Goal: Book appointment/travel/reservation

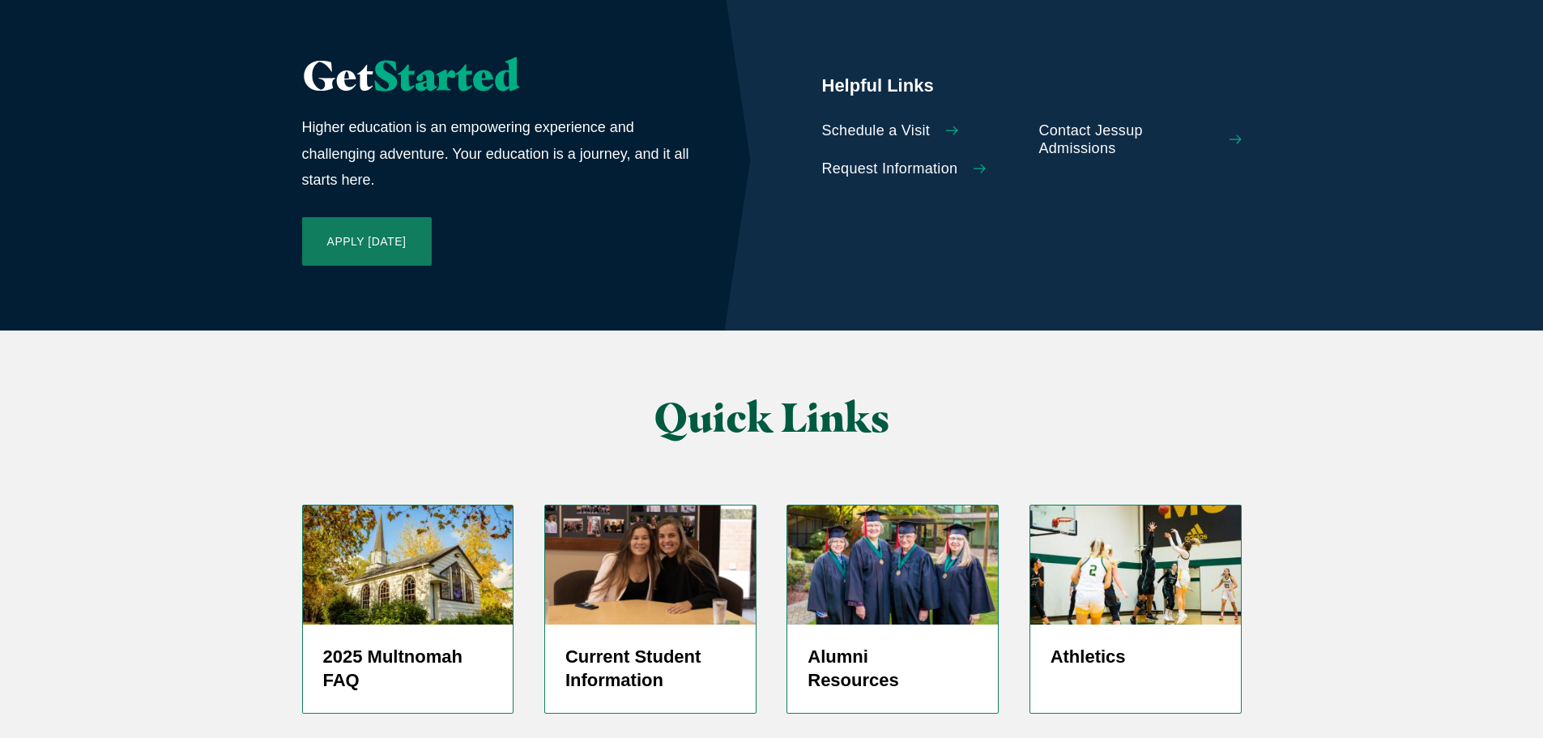
scroll to position [2393, 0]
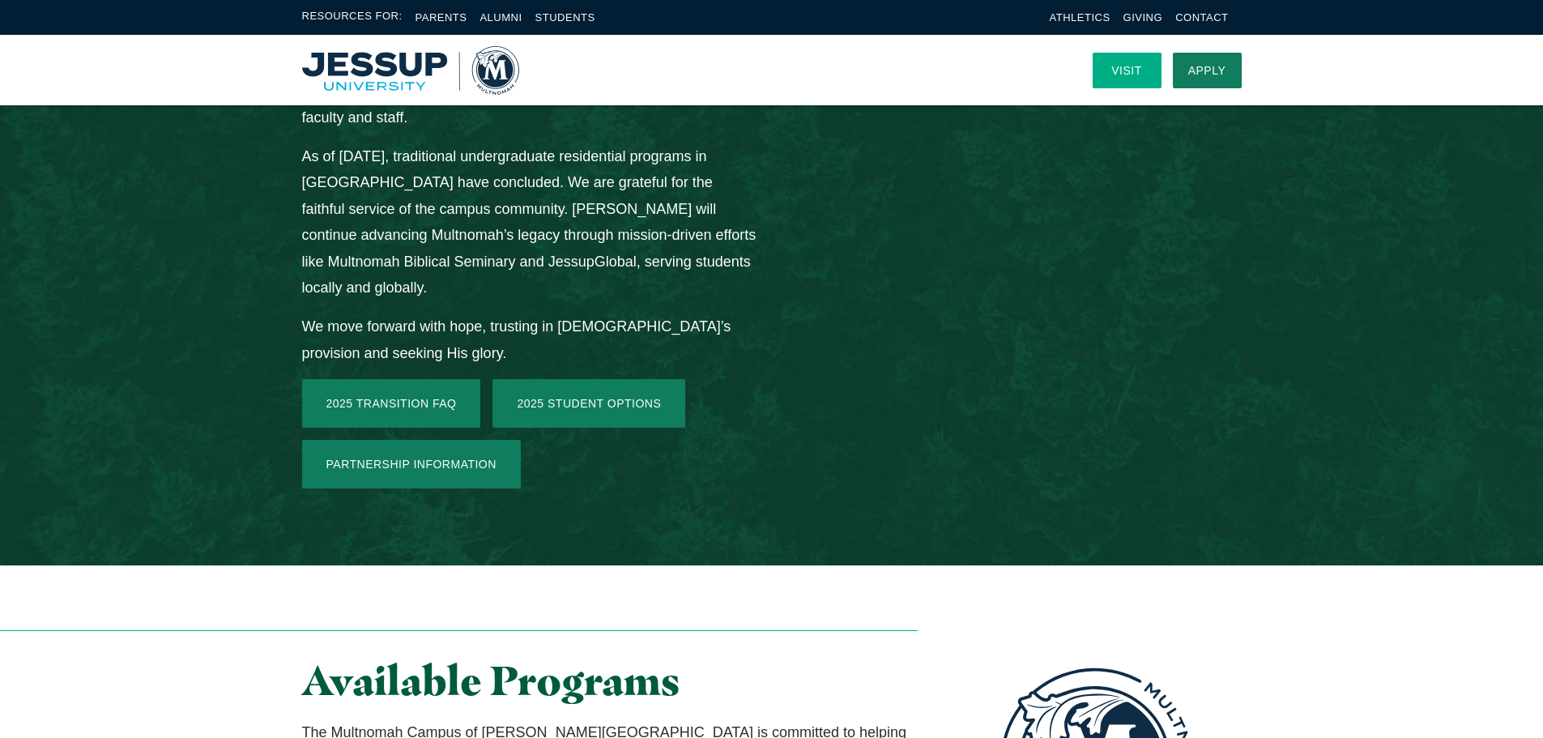
click at [1125, 74] on link "Visit" at bounding box center [1127, 71] width 69 height 36
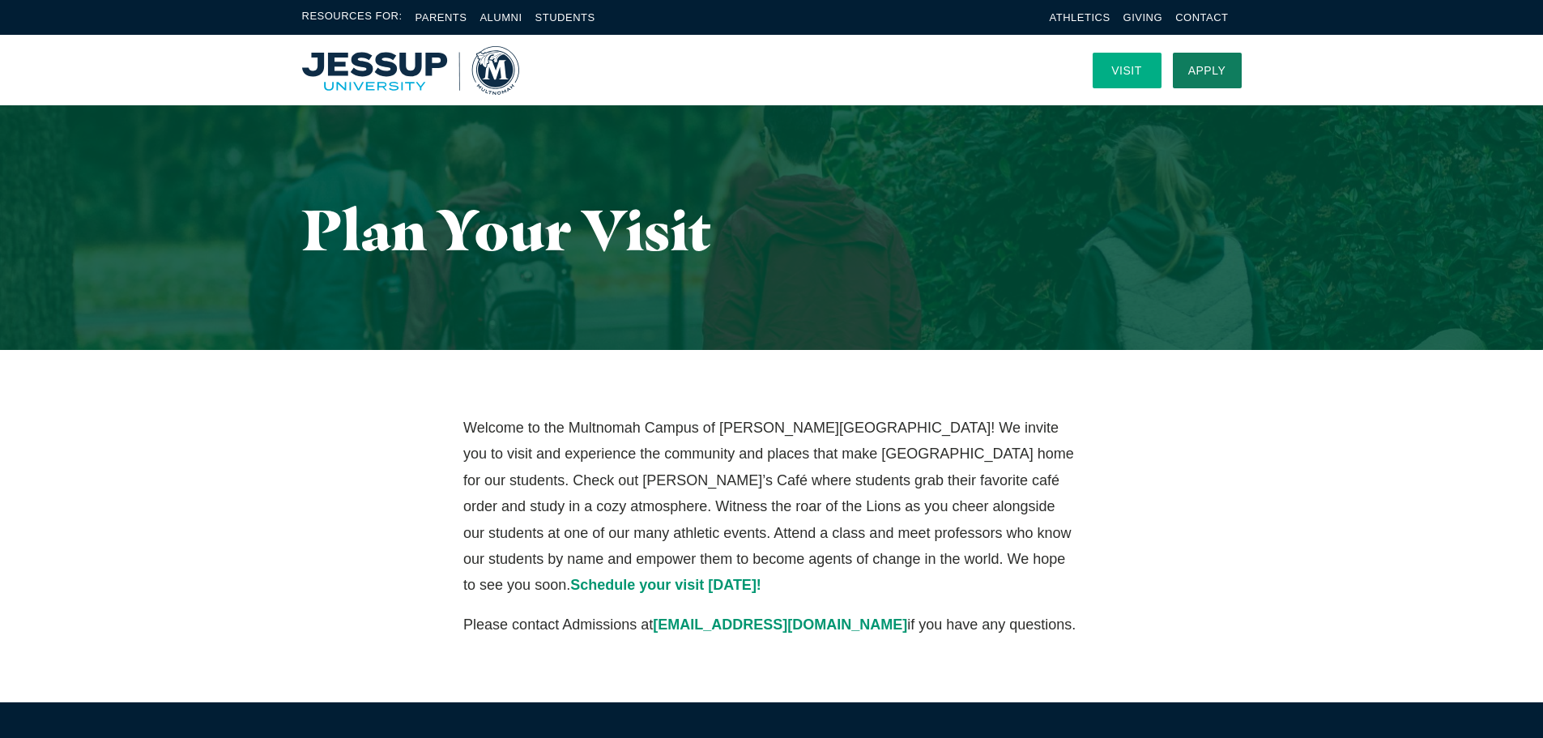
click at [1123, 71] on link "Visit" at bounding box center [1127, 71] width 69 height 36
click at [761, 577] on span "Schedule your visit today!" at bounding box center [665, 585] width 191 height 16
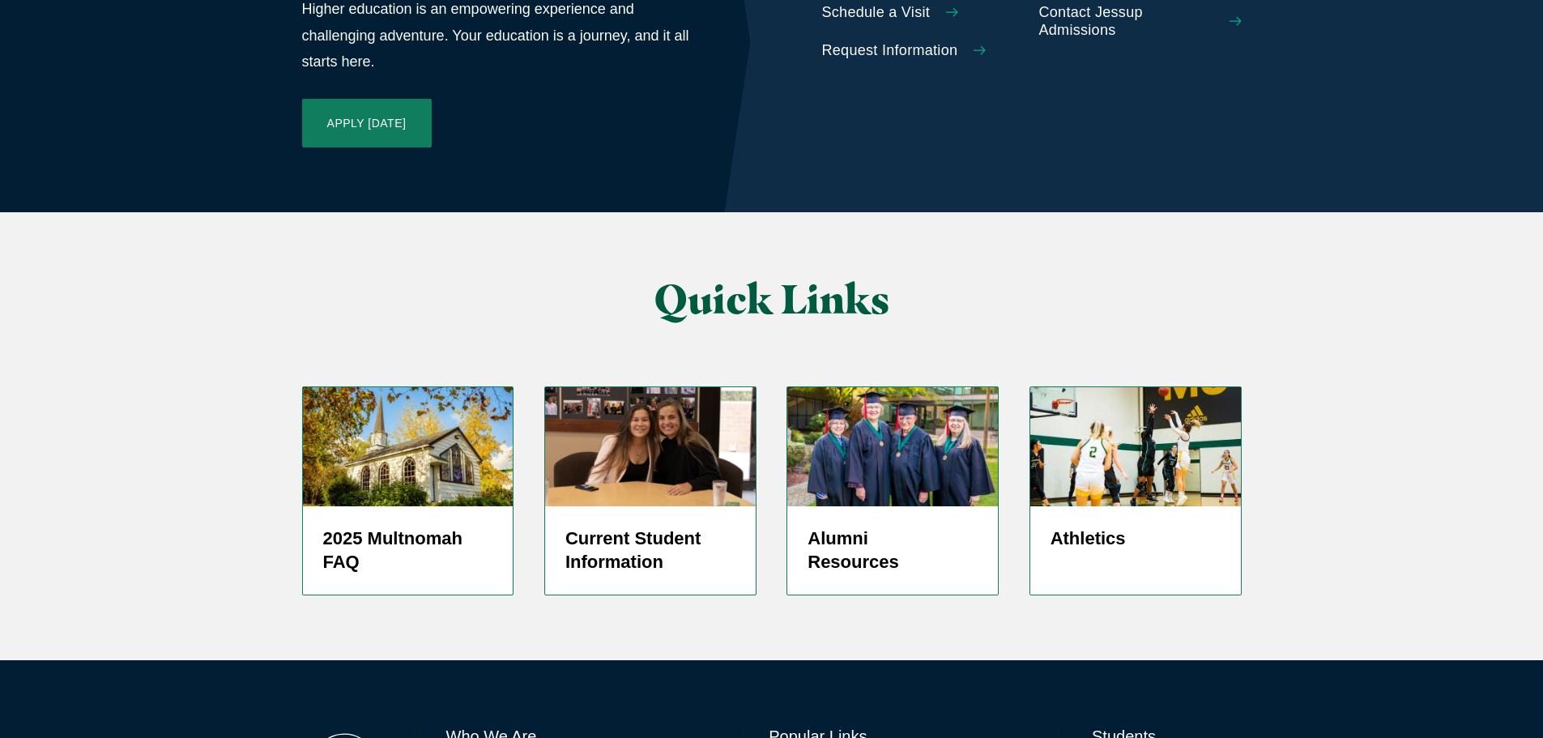
scroll to position [3851, 0]
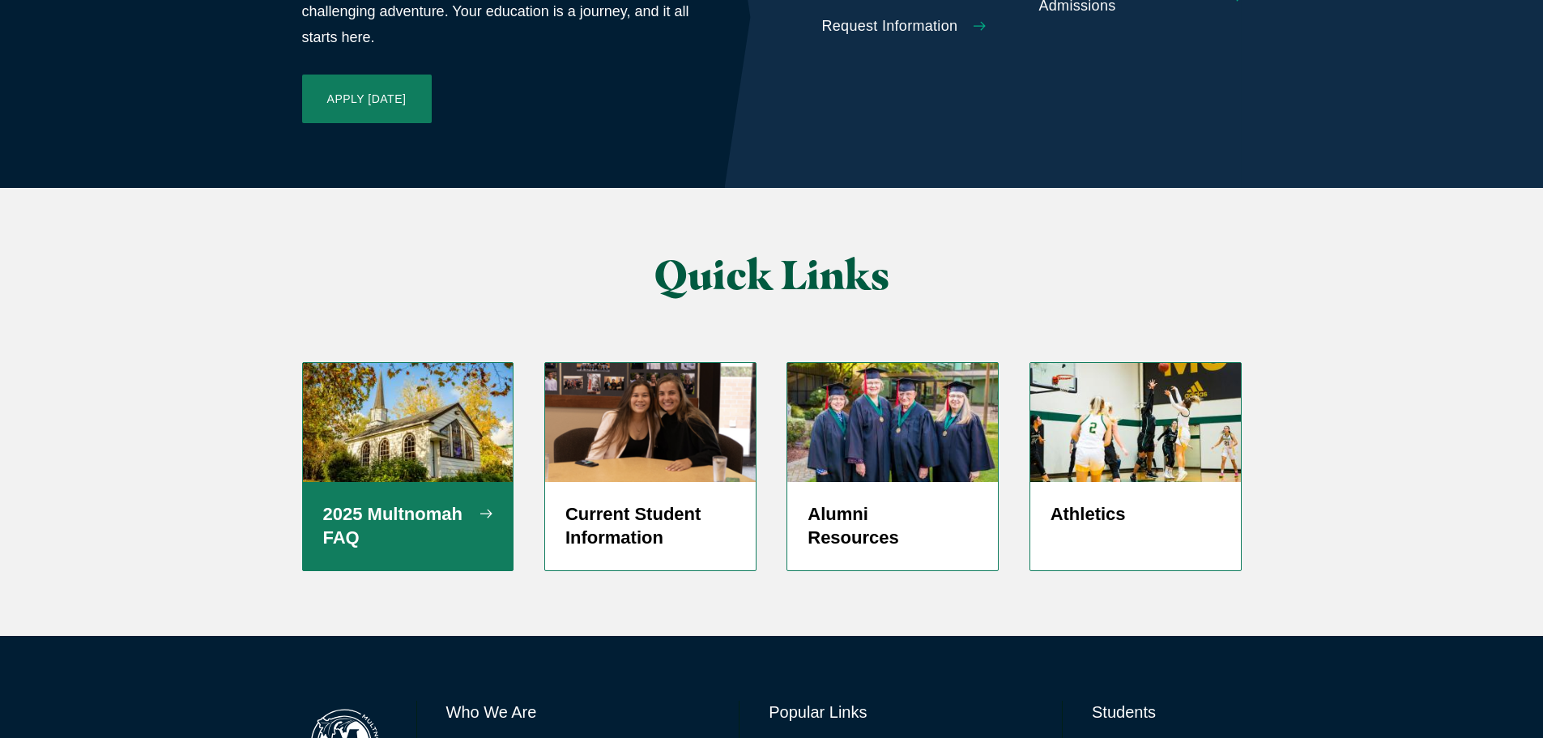
click at [342, 363] on img "Grid" at bounding box center [408, 422] width 211 height 118
